Goal: Task Accomplishment & Management: Manage account settings

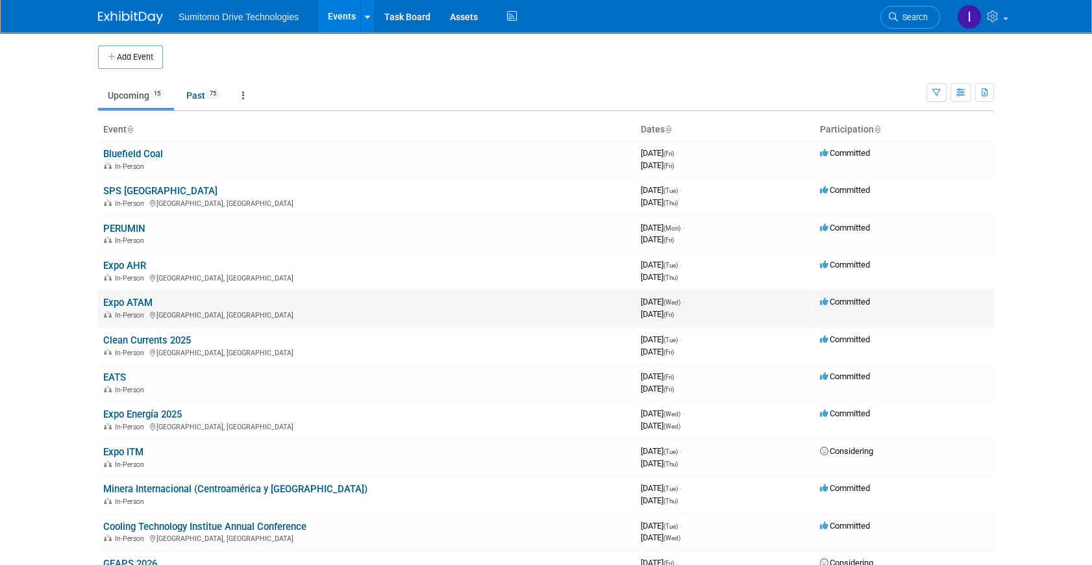
click at [144, 297] on link "Expo ATAM" at bounding box center [127, 303] width 49 height 12
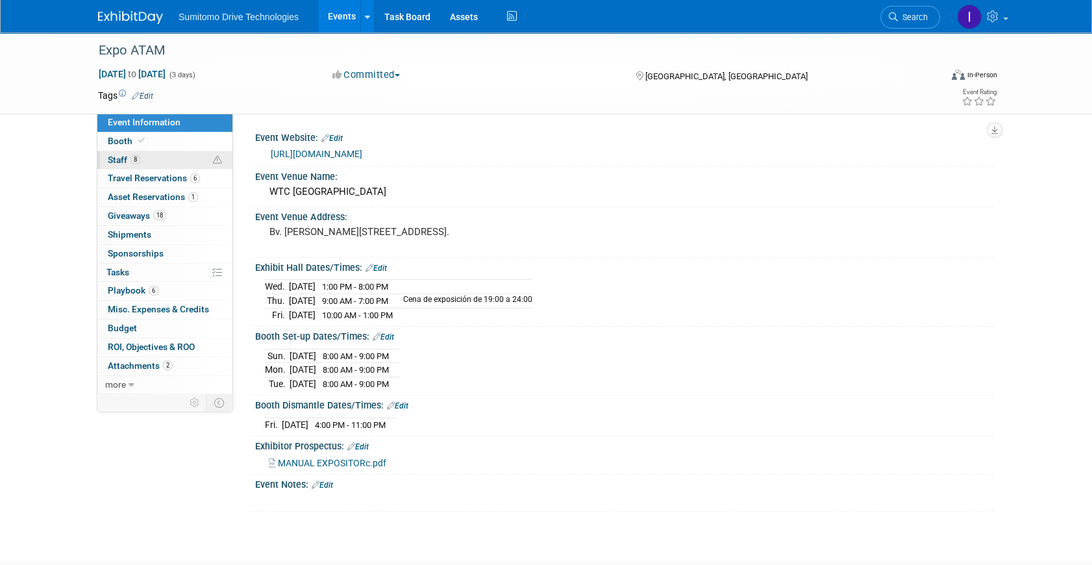
click at [153, 162] on link "8 Staff 8" at bounding box center [164, 160] width 135 height 18
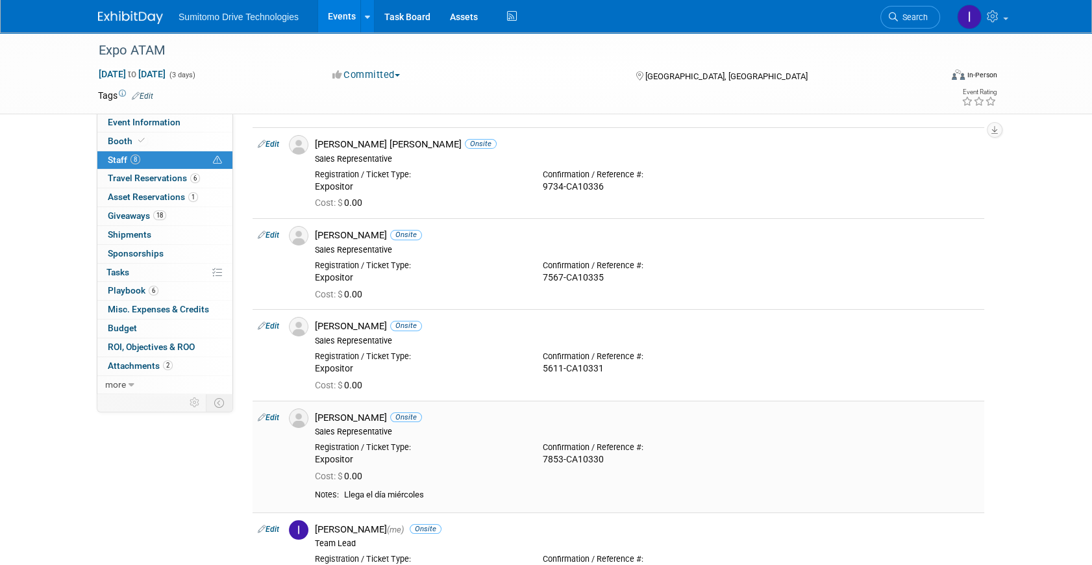
scroll to position [58, 0]
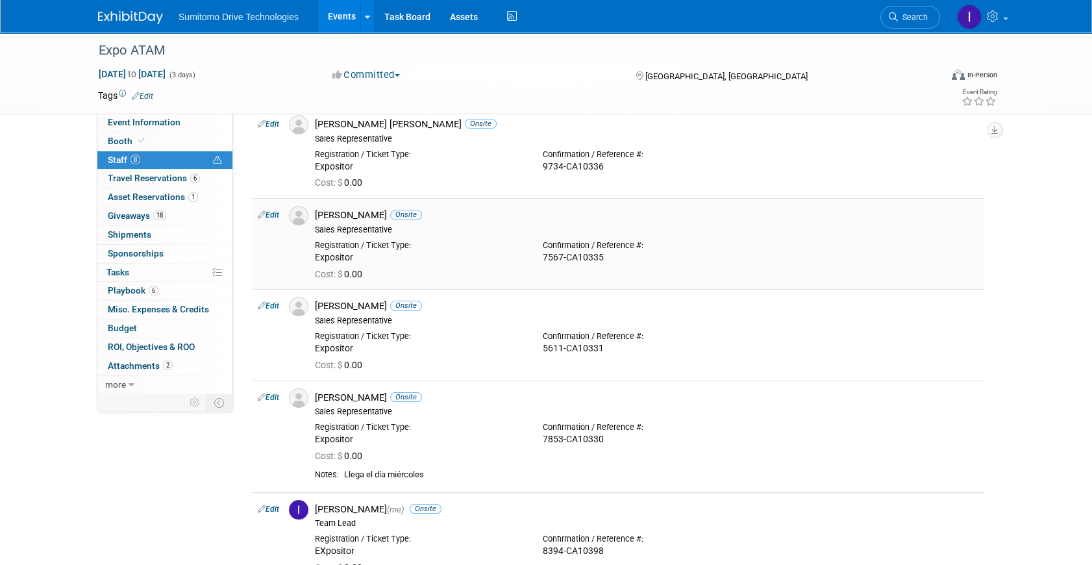
click at [485, 278] on div "Cost: $ 0.00" at bounding box center [647, 275] width 664 height 12
click at [324, 210] on div "Emmanuel Fabian Onsite" at bounding box center [647, 215] width 664 height 12
click at [365, 228] on div "Sales Representative" at bounding box center [647, 230] width 664 height 10
click at [279, 215] on link "Edit" at bounding box center [268, 214] width 21 height 9
select select "02ac2a02-8145-4cde-8948-efae67c87792"
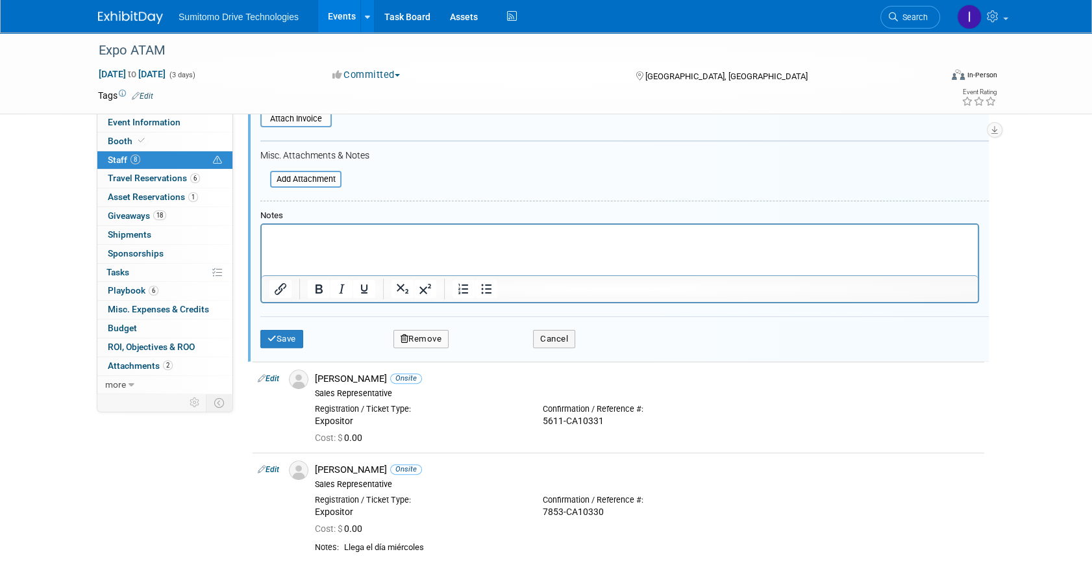
scroll to position [404, 0]
click at [154, 180] on span "Travel Reservations 6" at bounding box center [154, 178] width 92 height 10
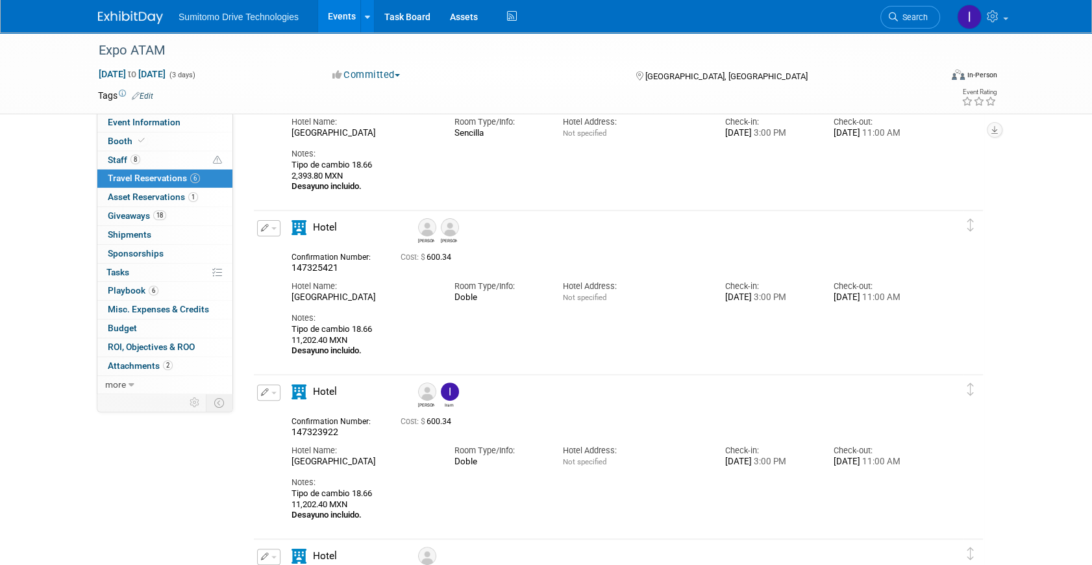
scroll to position [472, 0]
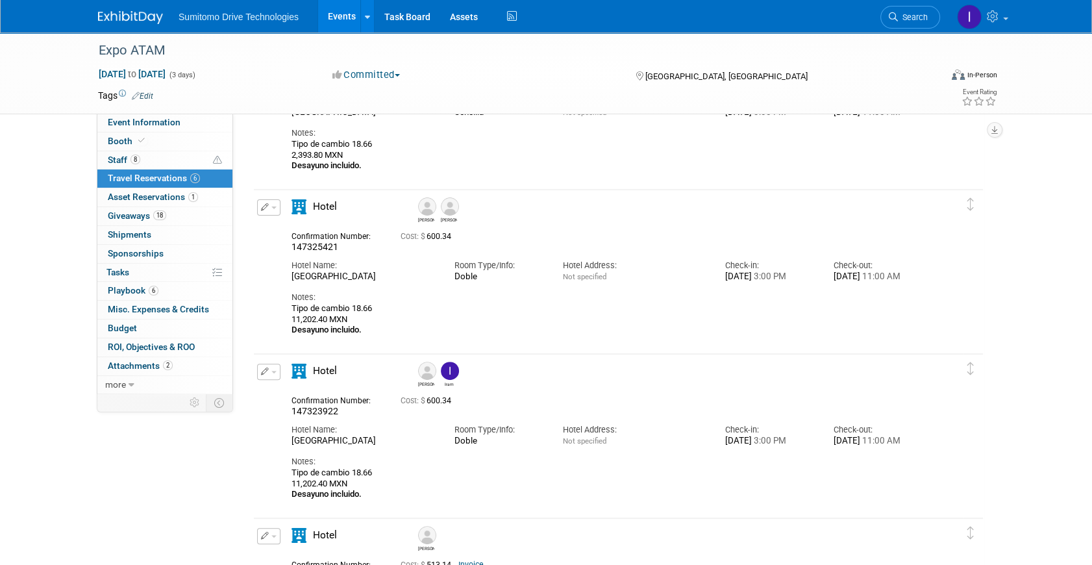
drag, startPoint x: 753, startPoint y: 275, endPoint x: 779, endPoint y: 273, distance: 26.7
click at [779, 273] on div "Tue. Sep 23, 2025 3:00 PM" at bounding box center [769, 276] width 89 height 11
drag, startPoint x: 779, startPoint y: 273, endPoint x: 883, endPoint y: 273, distance: 103.2
click at [883, 273] on div "Sat. Sep 27, 2025 11:00 AM" at bounding box center [877, 276] width 89 height 11
